Goal: Task Accomplishment & Management: Manage account settings

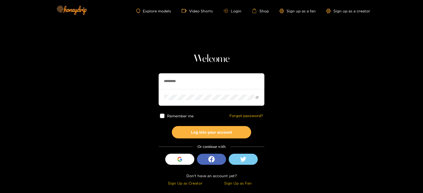
click at [174, 73] on input "*********" at bounding box center [211, 81] width 106 height 16
type input "**********"
click at [172, 126] on button "Log into your account" at bounding box center [211, 132] width 79 height 12
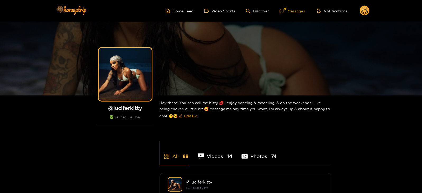
click at [288, 9] on div "Messages" at bounding box center [291, 11] width 25 height 6
